Goal: Navigation & Orientation: Find specific page/section

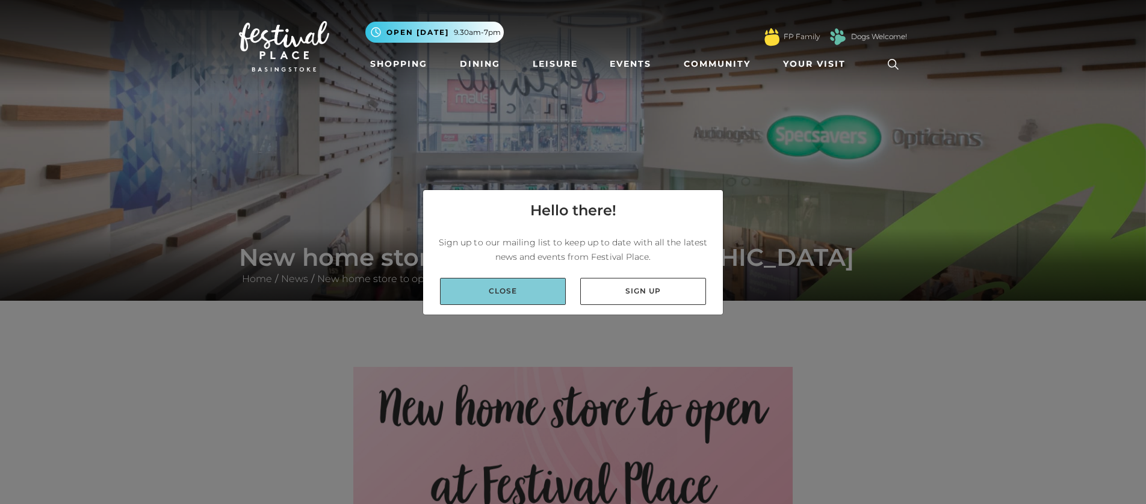
click at [516, 284] on link "Close" at bounding box center [503, 291] width 126 height 27
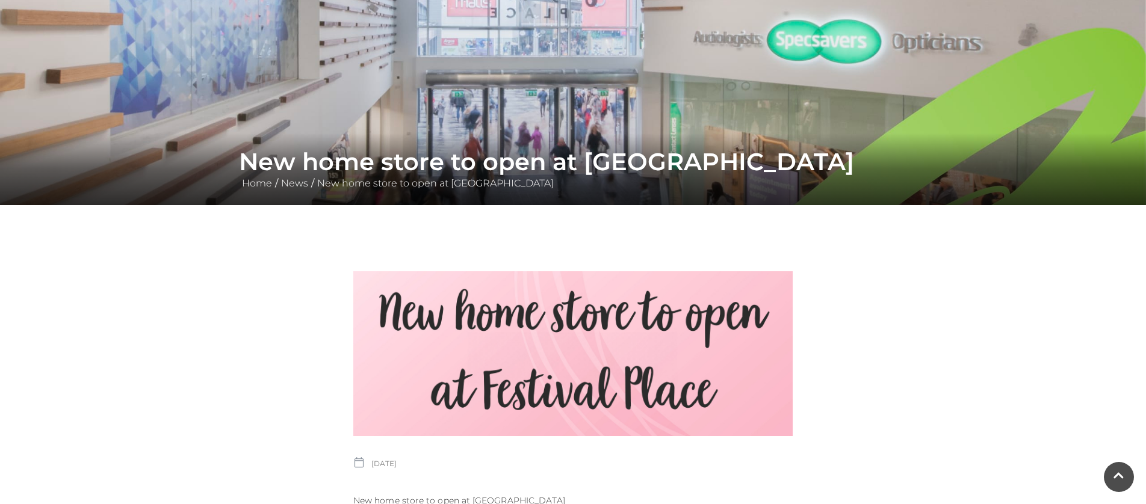
scroll to position [92, 0]
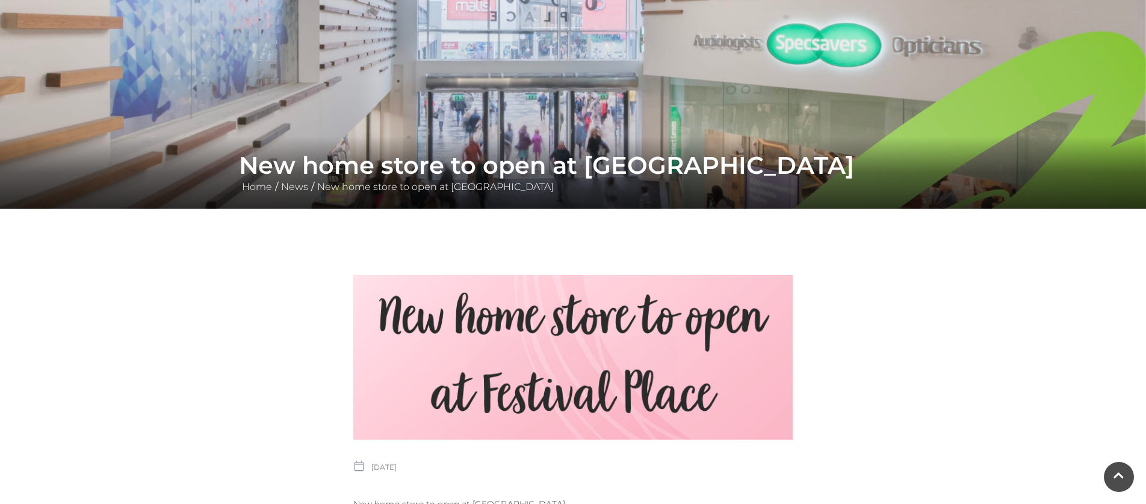
click at [294, 176] on h1 "New home store to open at [GEOGRAPHIC_DATA]" at bounding box center [573, 165] width 668 height 29
click at [294, 188] on link "News" at bounding box center [294, 186] width 33 height 11
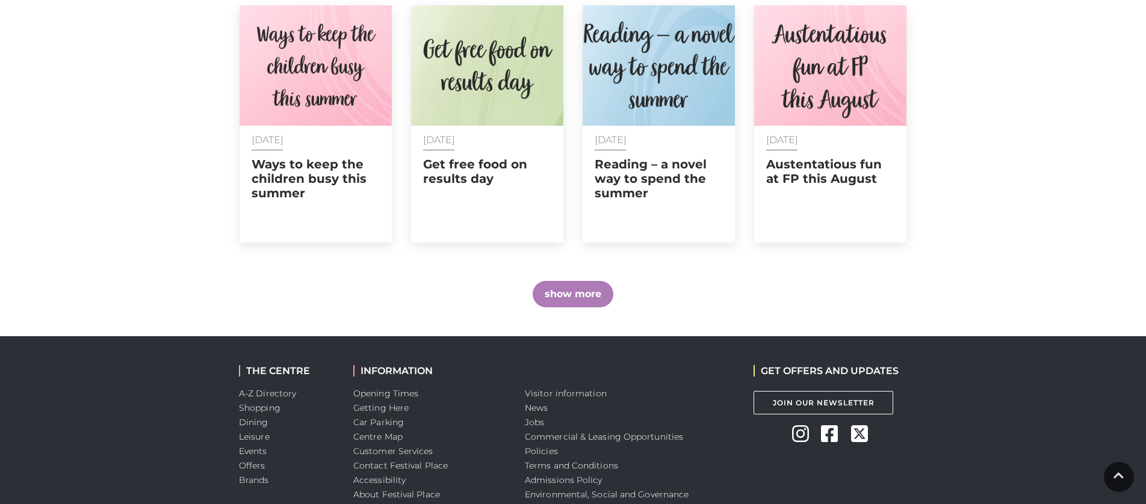
scroll to position [892, 0]
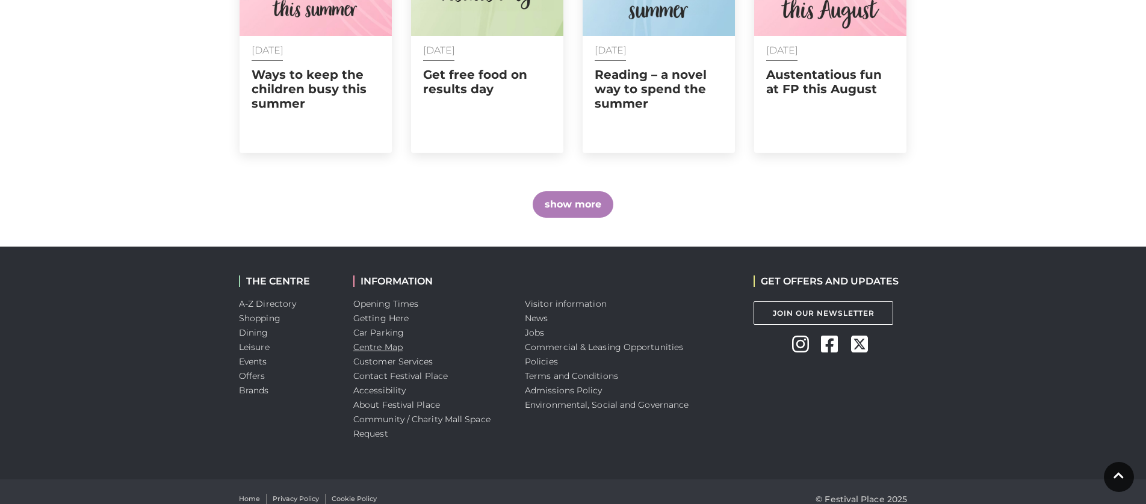
click at [383, 342] on link "Centre Map" at bounding box center [377, 347] width 49 height 11
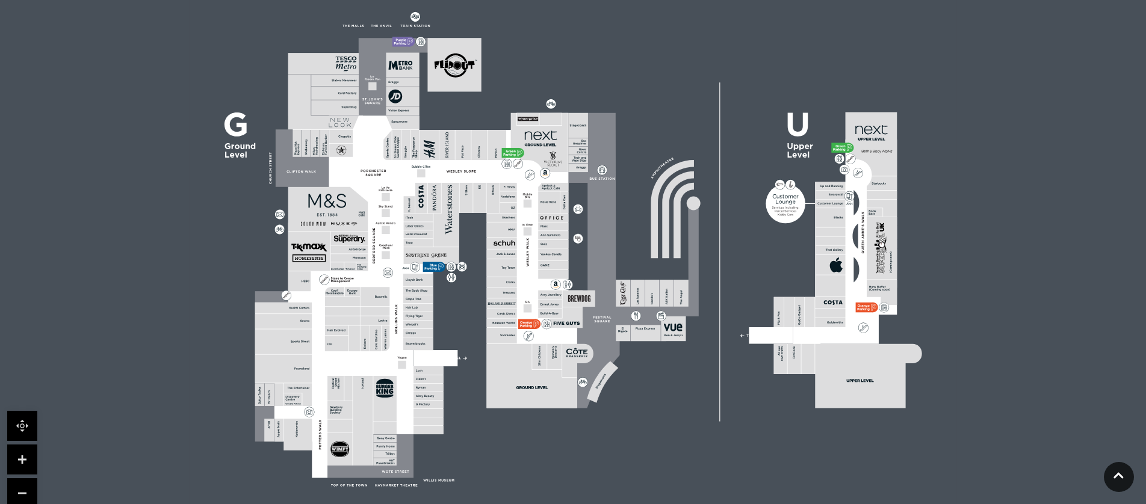
scroll to position [324, 0]
